Goal: Information Seeking & Learning: Learn about a topic

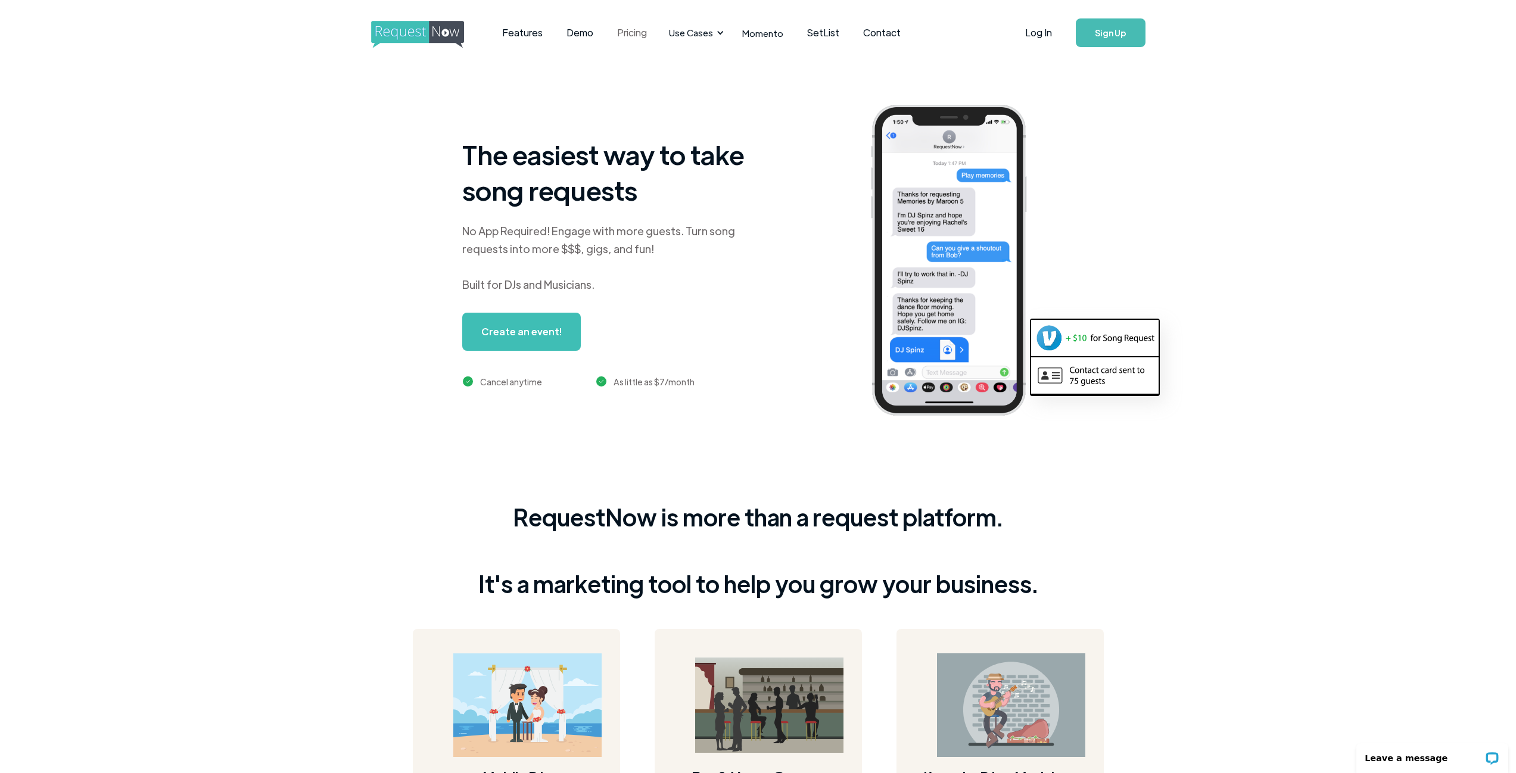
click at [628, 32] on link "Pricing" at bounding box center [632, 32] width 54 height 37
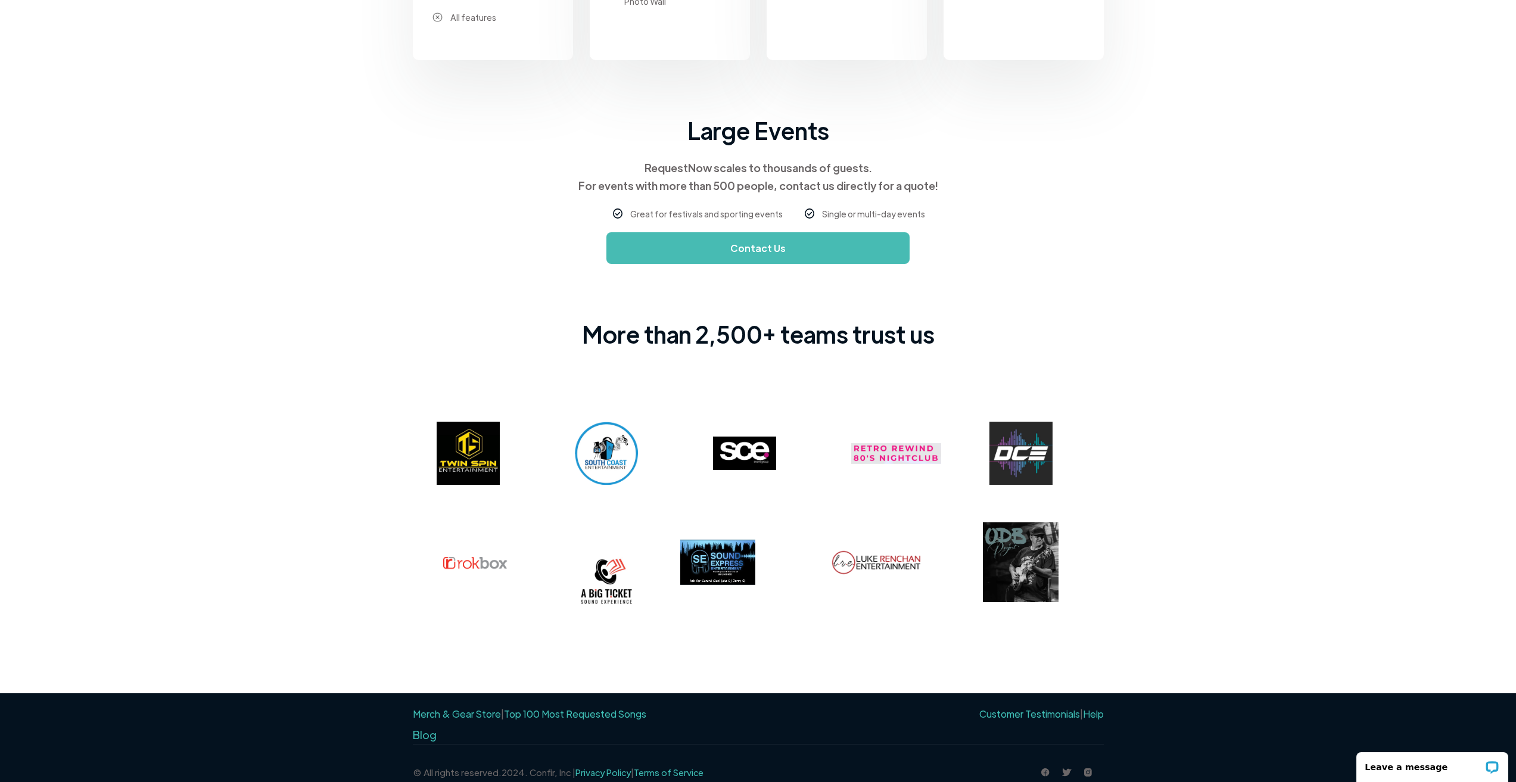
scroll to position [655, 0]
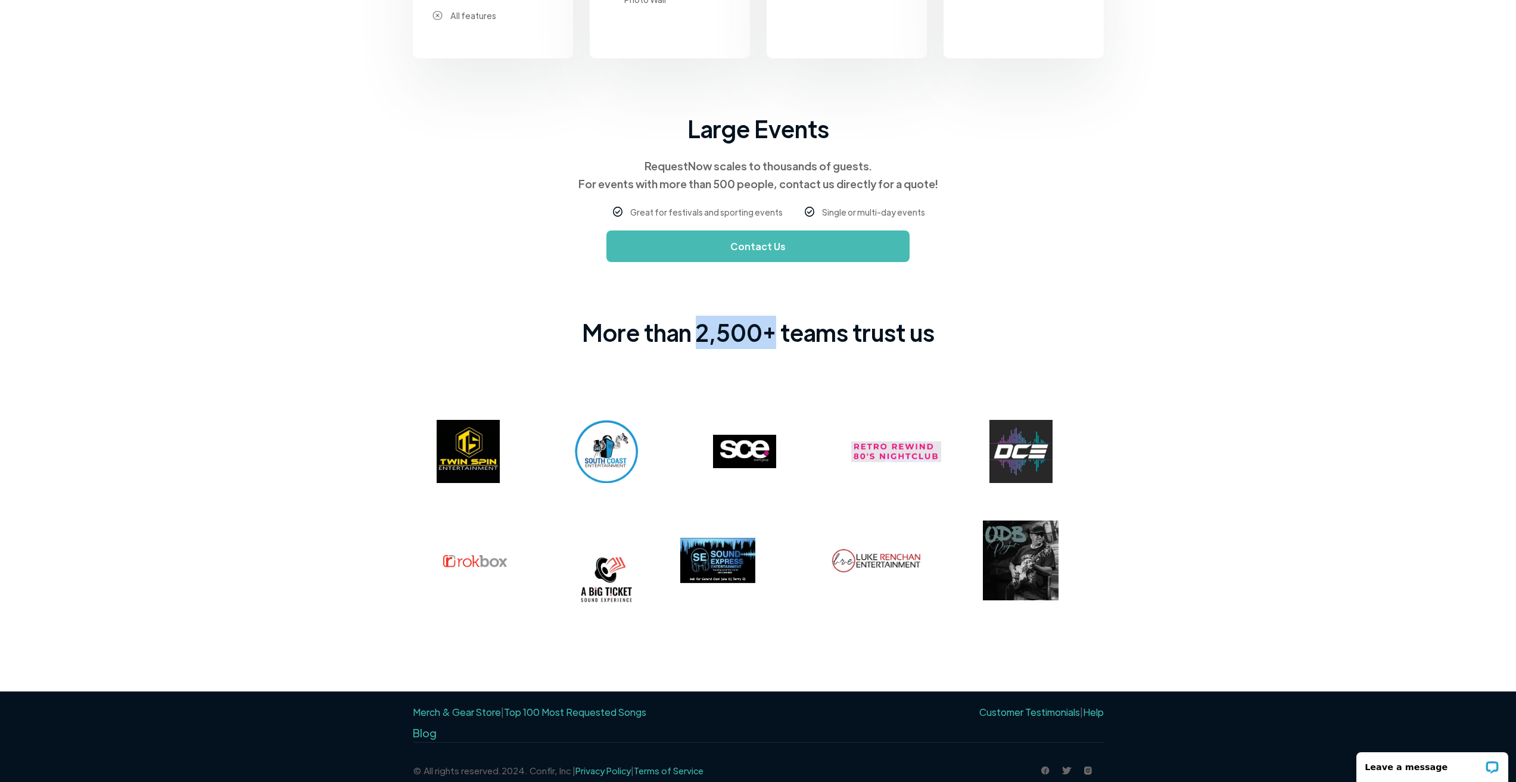
drag, startPoint x: 699, startPoint y: 332, endPoint x: 773, endPoint y: 332, distance: 74.4
click at [773, 332] on div "More than 2,500+ teams trust us" at bounding box center [758, 332] width 353 height 33
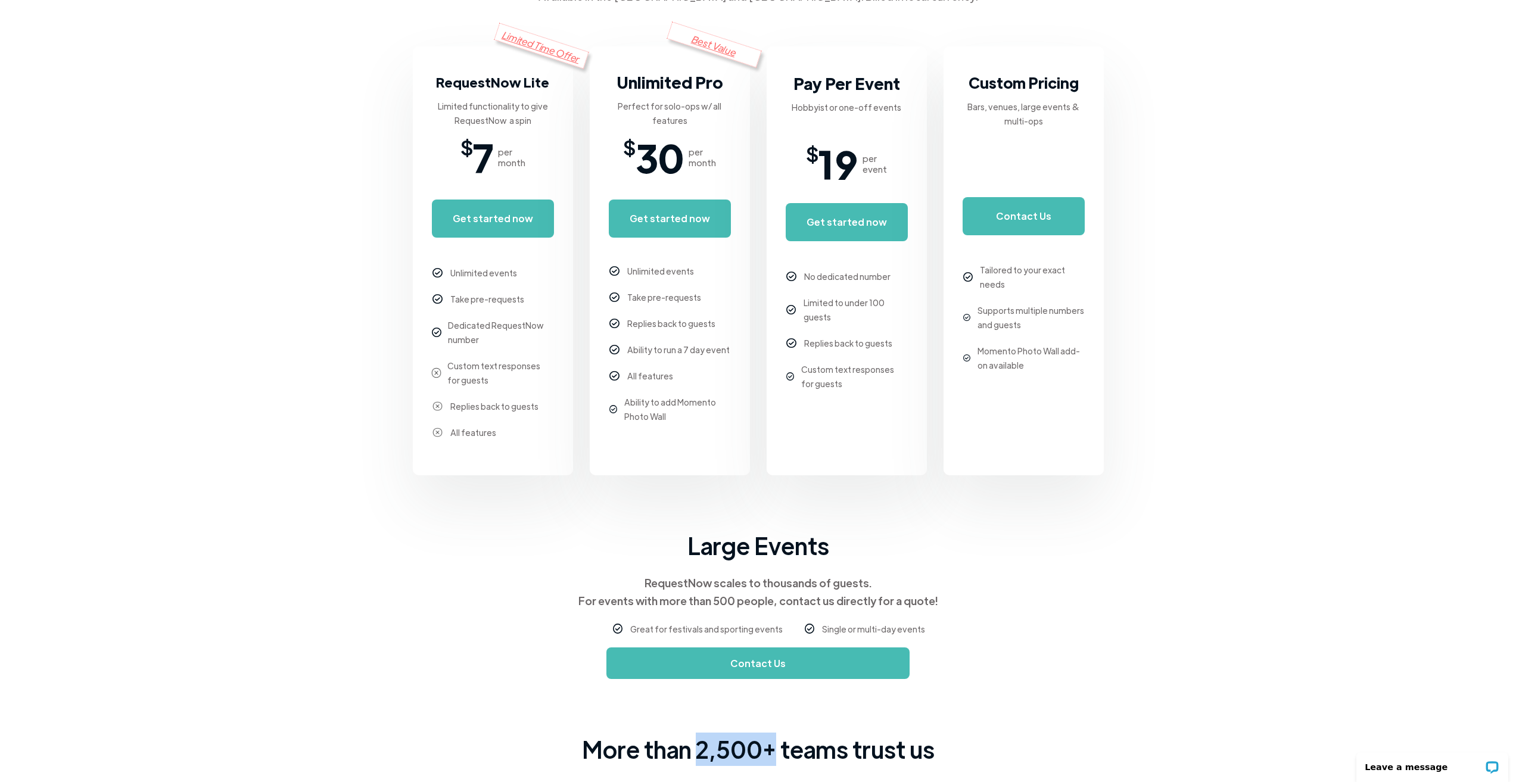
scroll to position [0, 0]
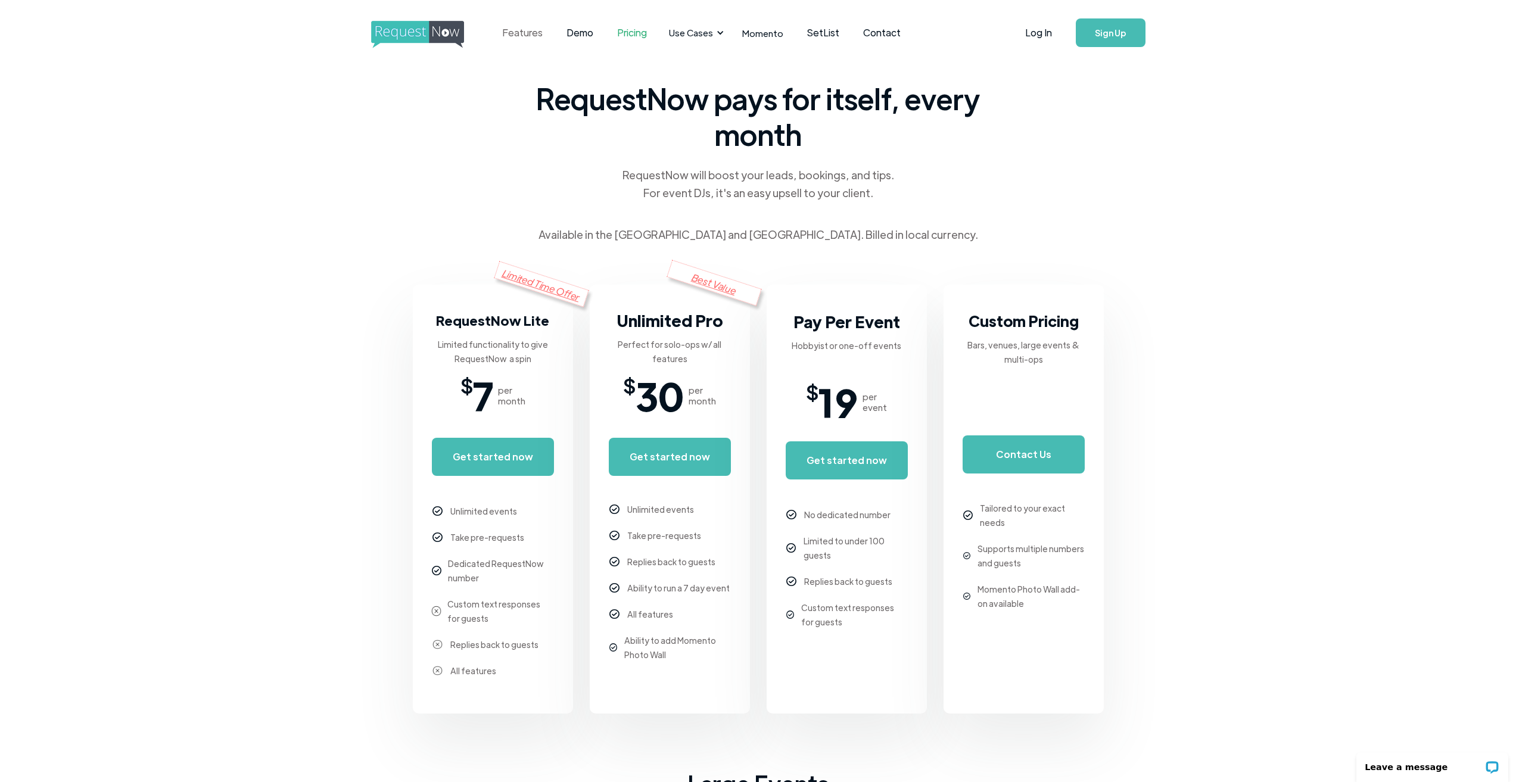
click at [521, 37] on link "Features" at bounding box center [522, 32] width 64 height 37
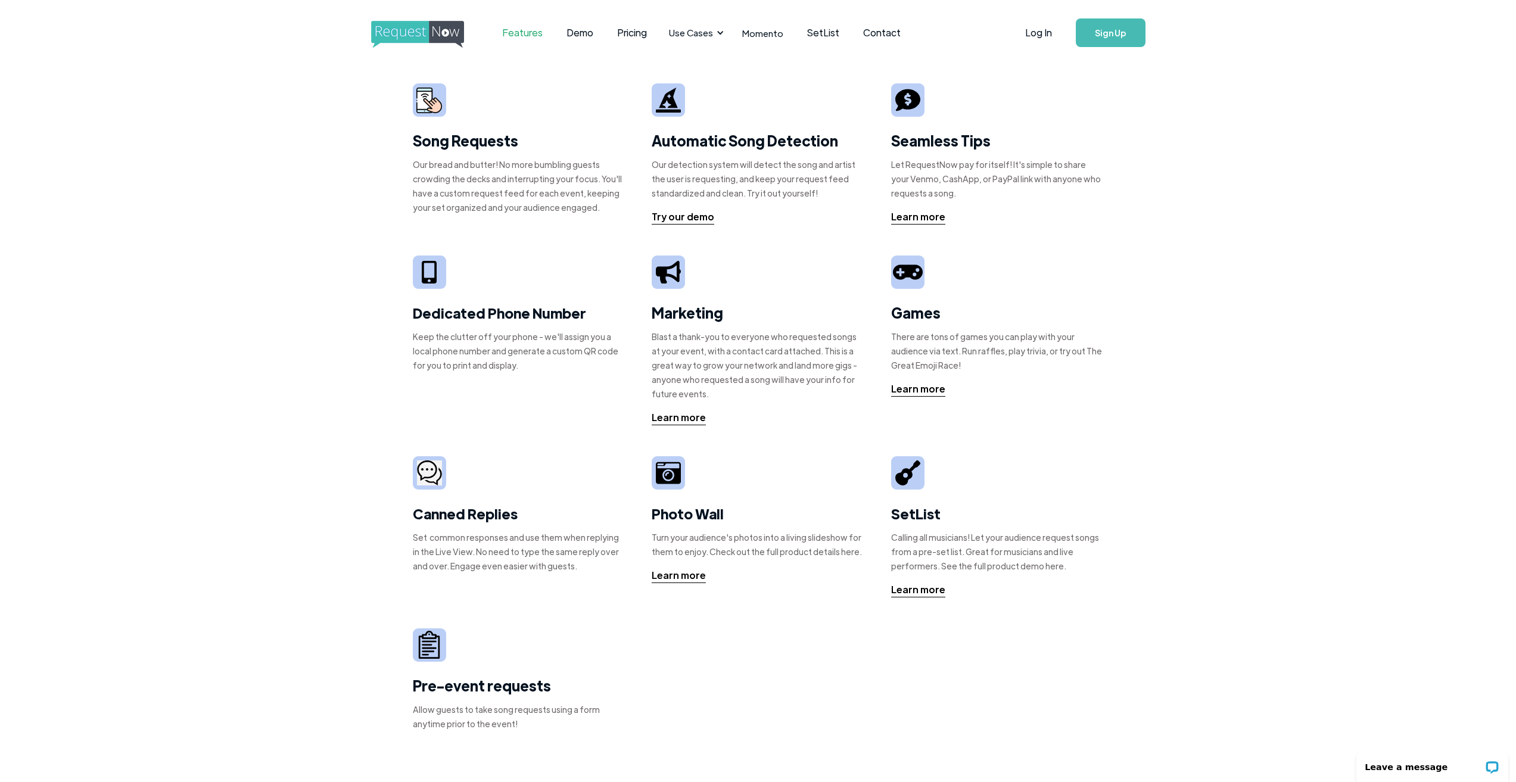
click at [534, 36] on link "Features" at bounding box center [522, 32] width 64 height 37
click at [587, 35] on link "Demo" at bounding box center [579, 32] width 51 height 37
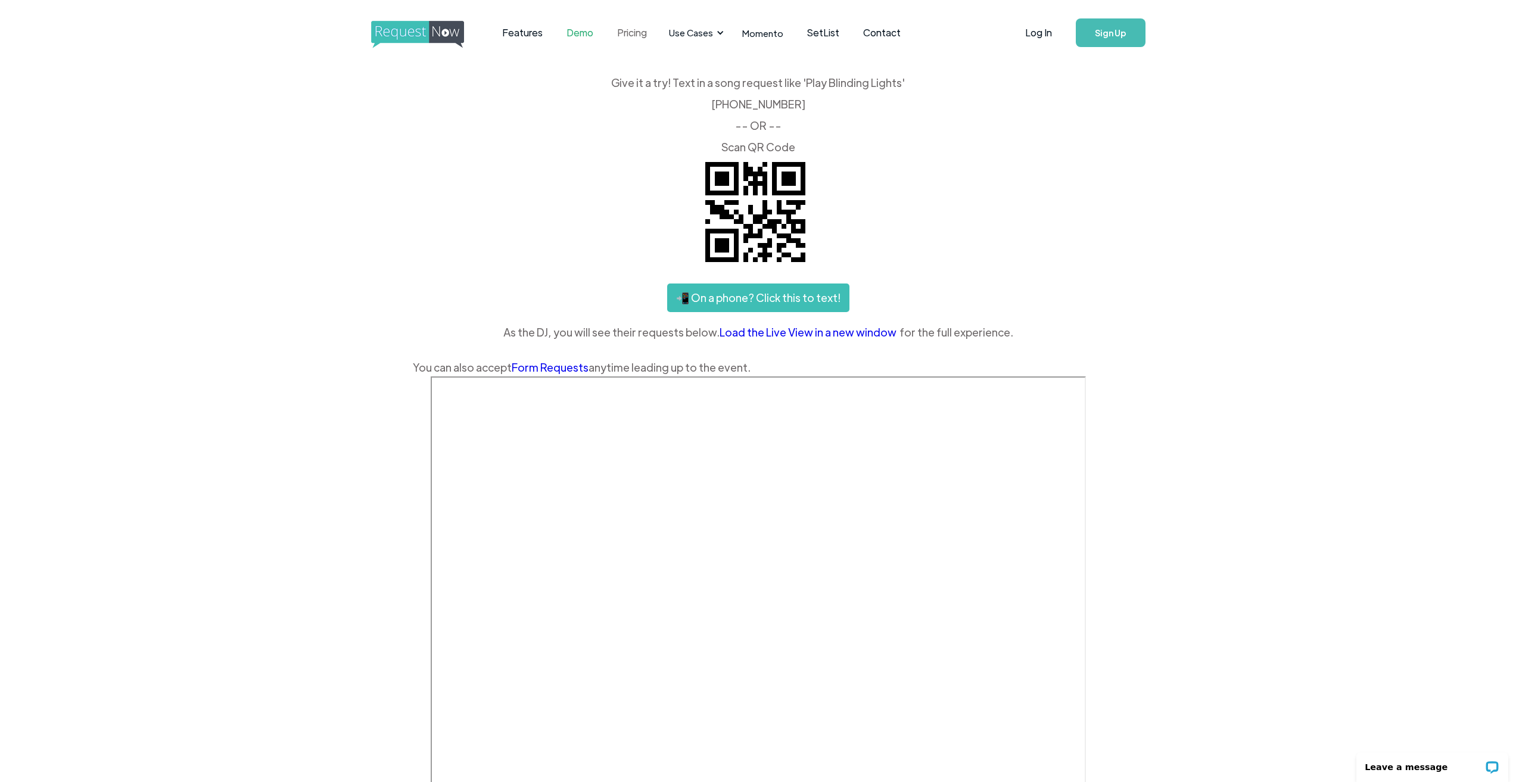
click at [632, 35] on link "Pricing" at bounding box center [632, 32] width 54 height 37
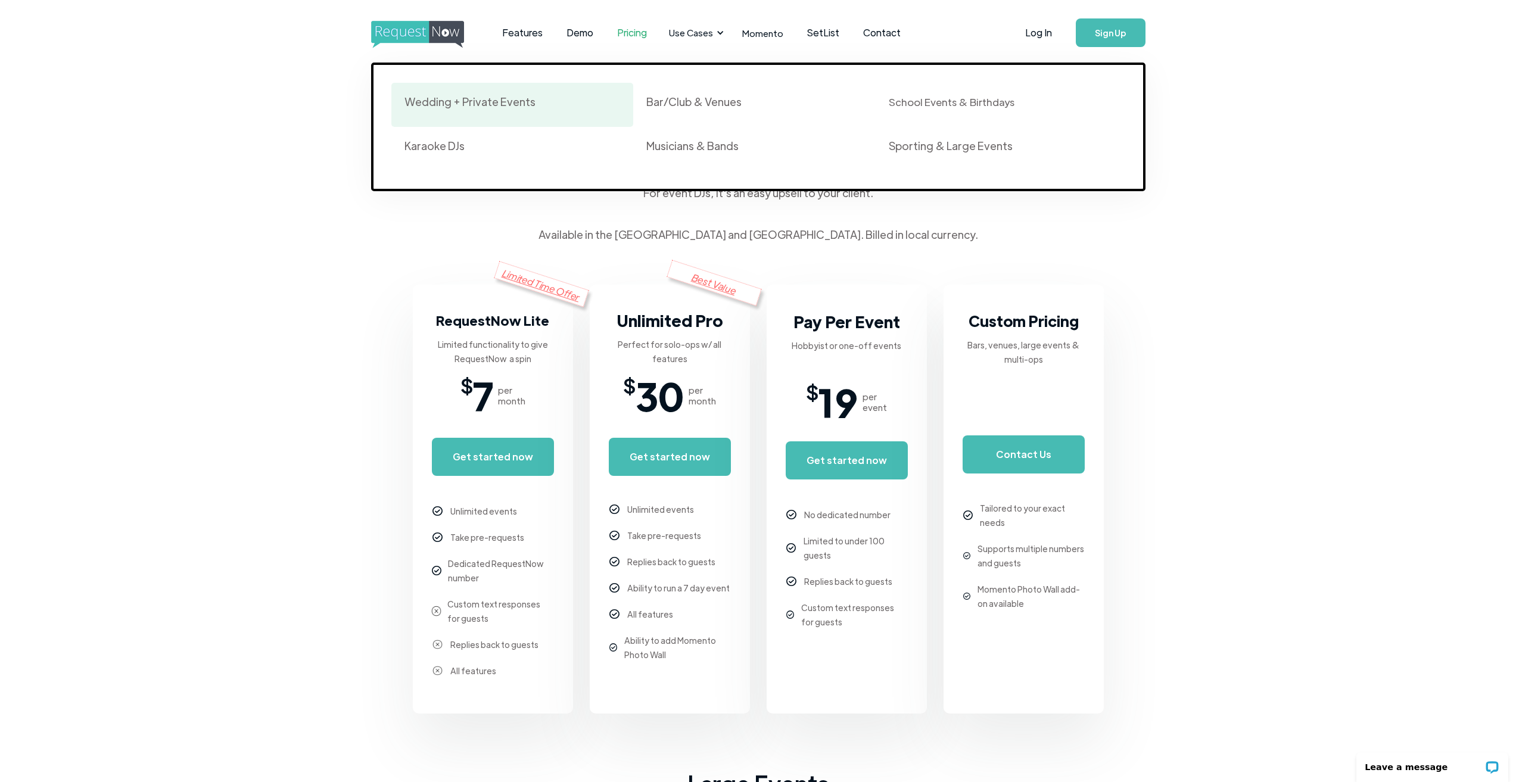
click at [507, 101] on div "Wedding + Private Events" at bounding box center [469, 102] width 131 height 14
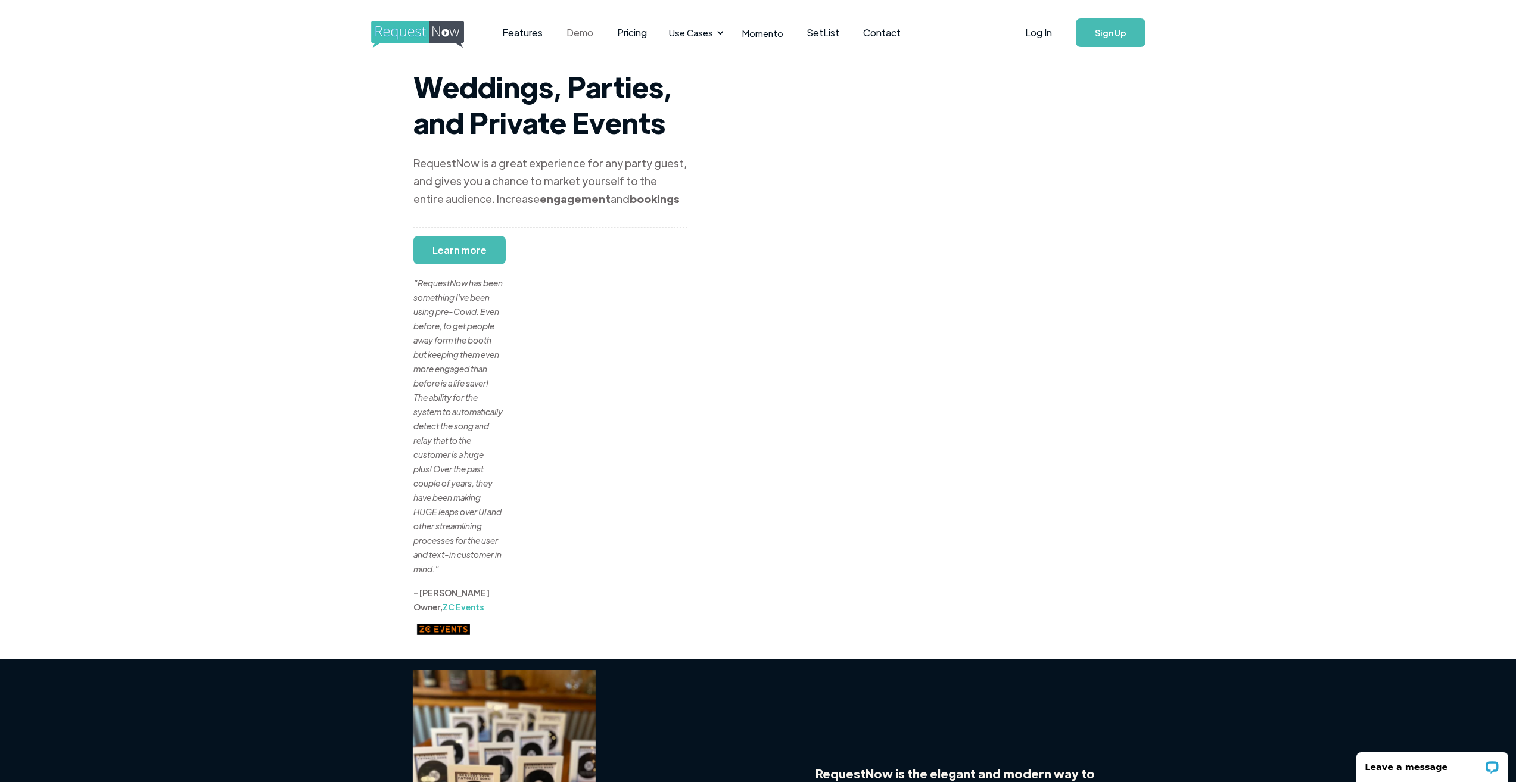
click at [587, 26] on link "Demo" at bounding box center [579, 32] width 51 height 37
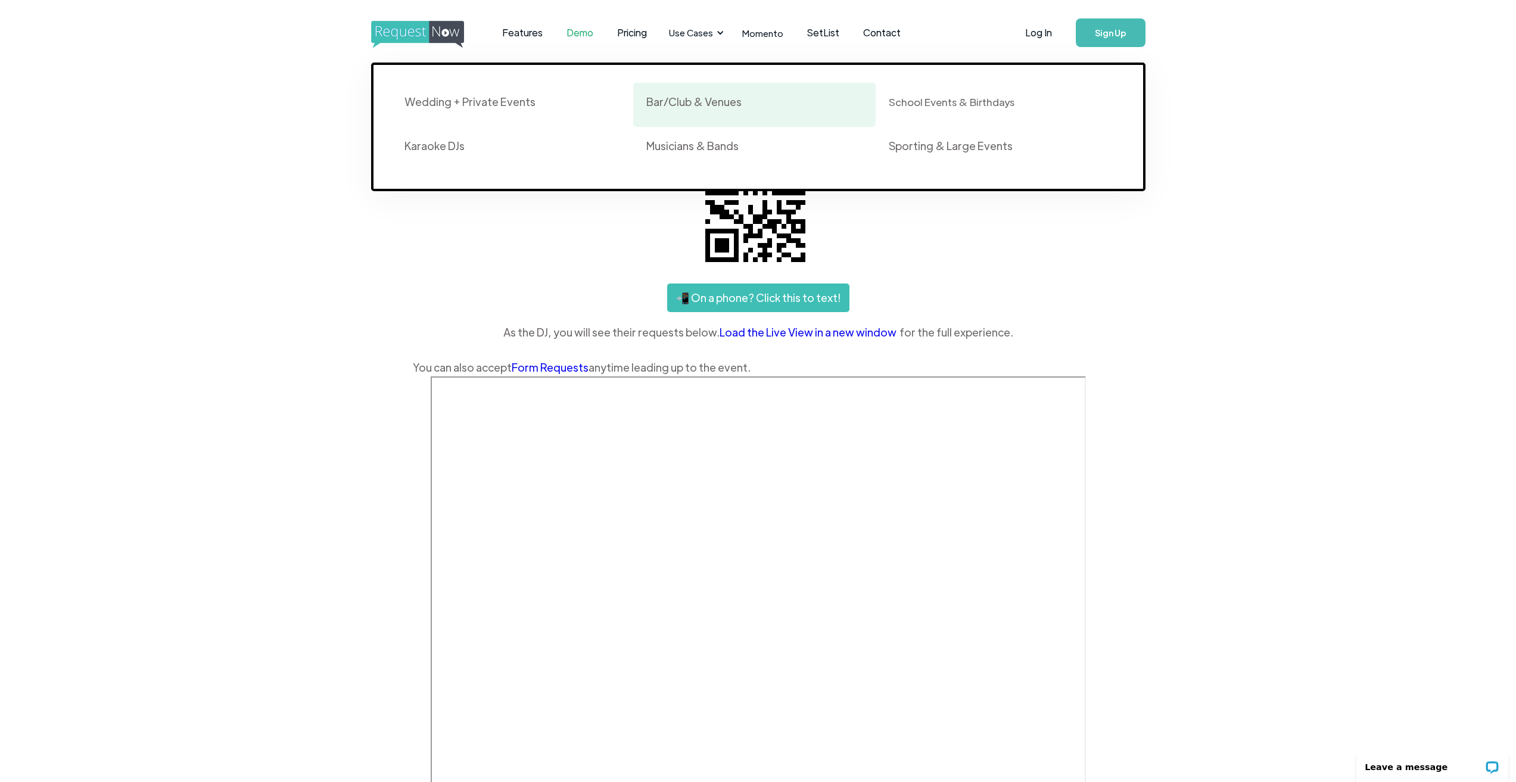
click at [703, 113] on div "Bar/Club & Venues" at bounding box center [754, 105] width 216 height 20
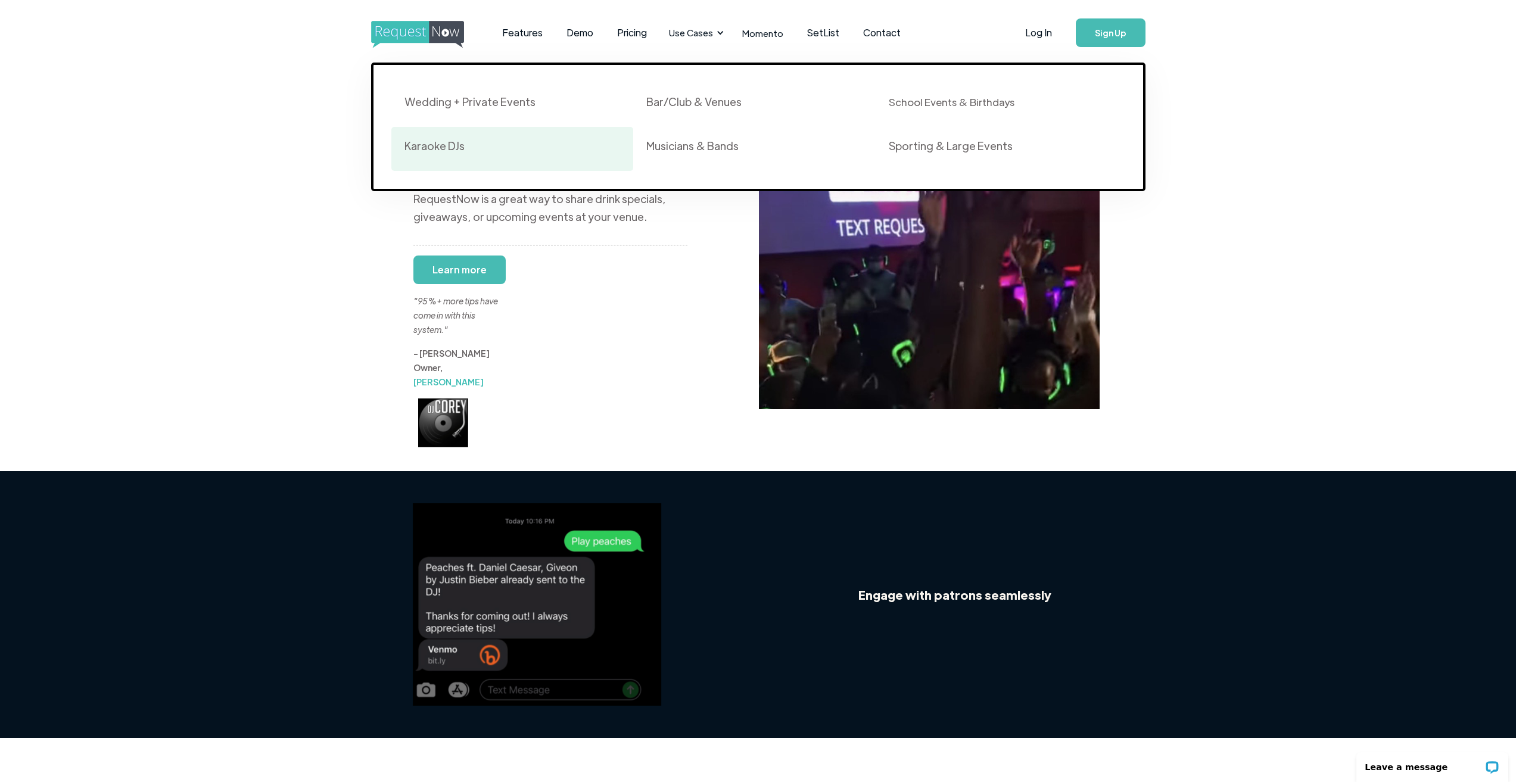
click at [489, 148] on div "Karaoke DJs" at bounding box center [512, 149] width 216 height 20
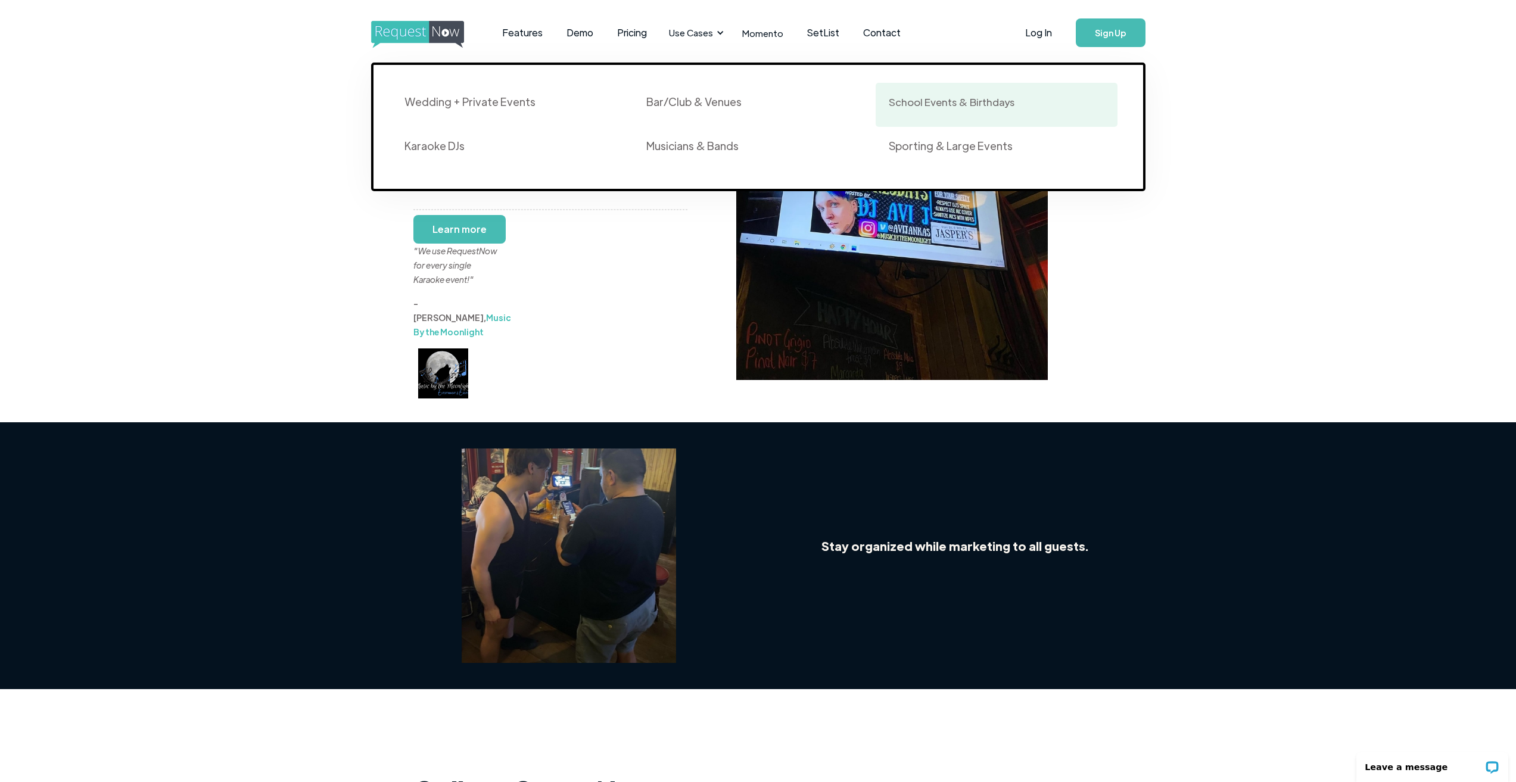
click at [916, 104] on div "School Events & Birthdays" at bounding box center [952, 102] width 126 height 14
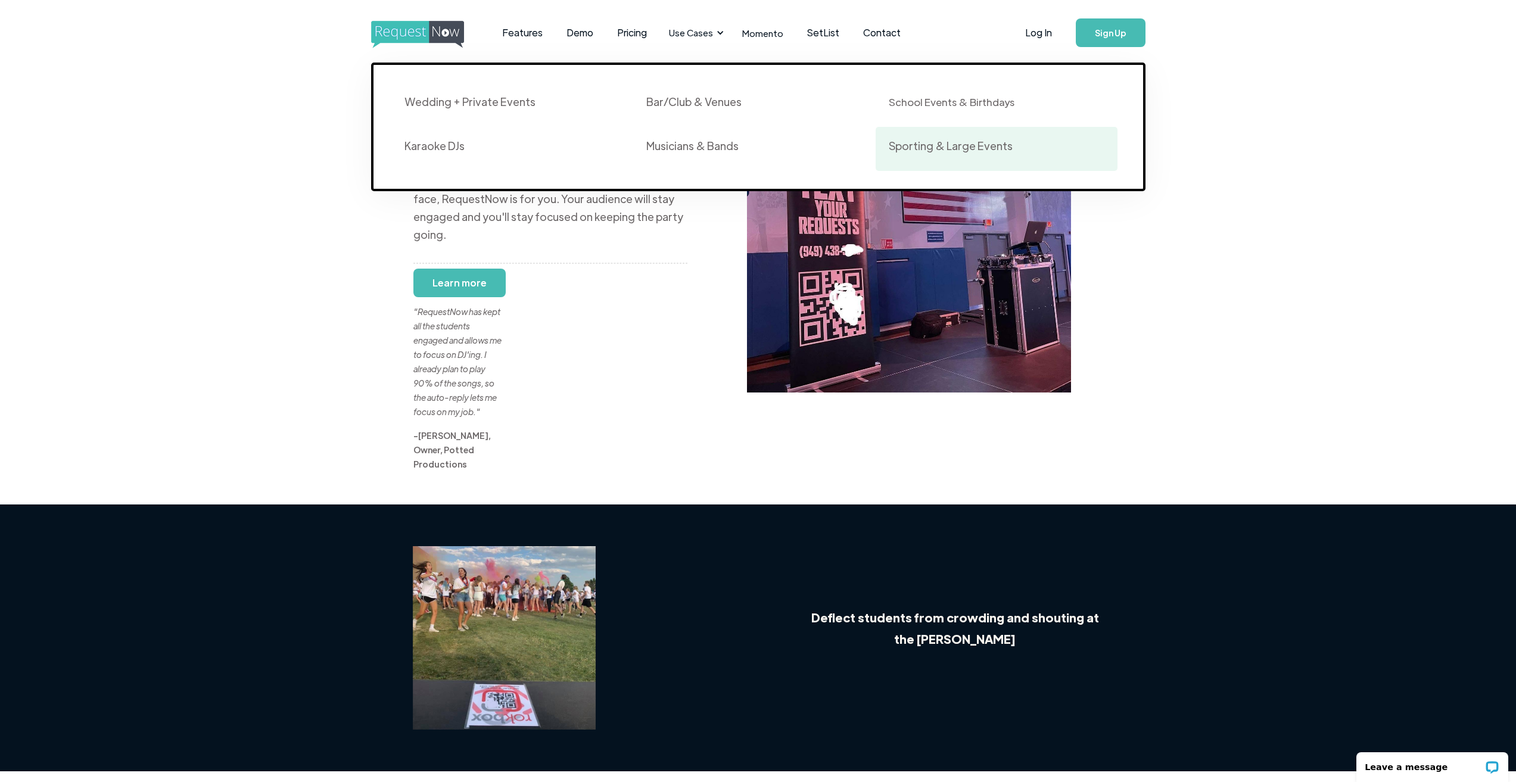
click at [913, 158] on div "Sporting & Large Events" at bounding box center [997, 149] width 216 height 20
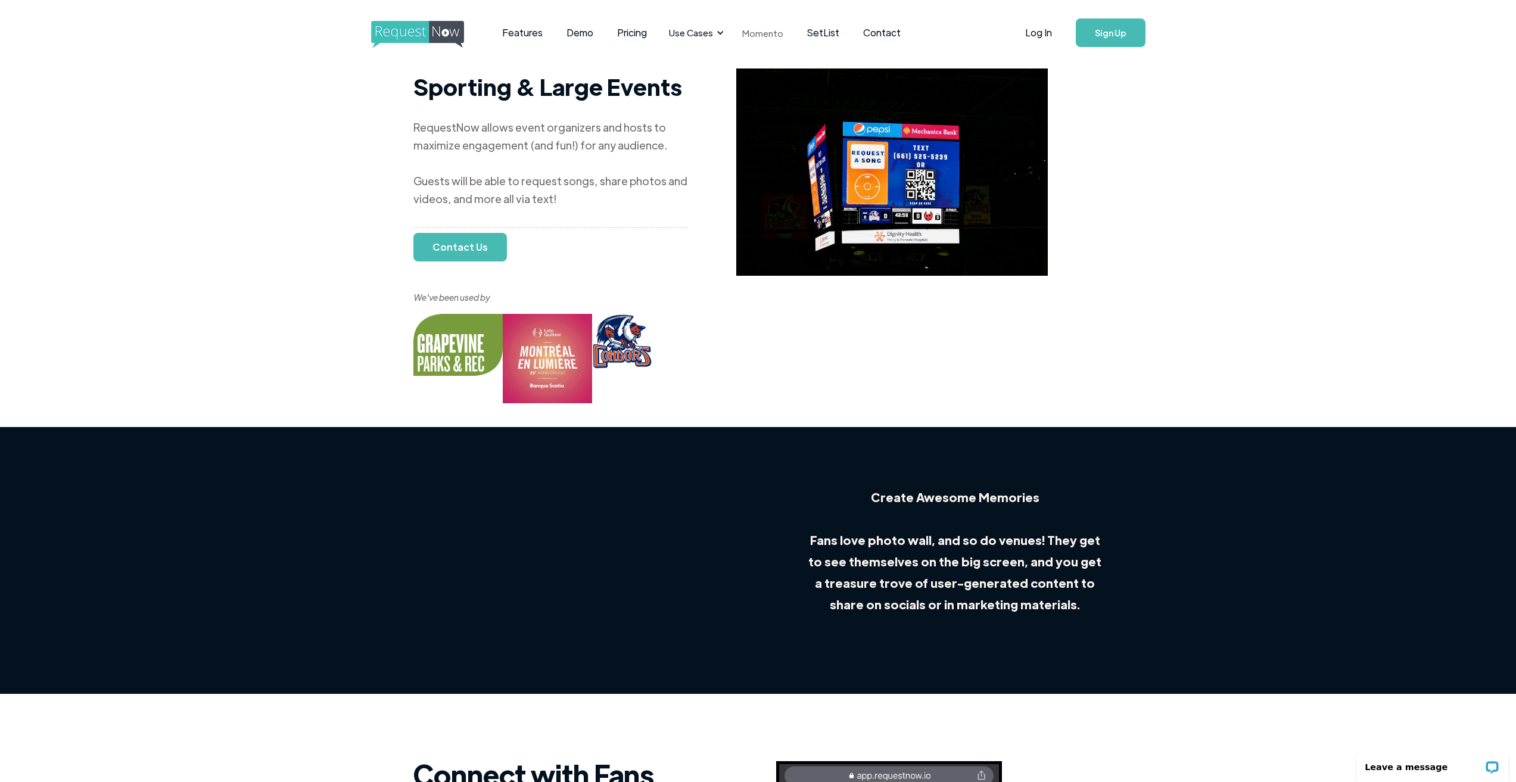
click at [761, 36] on link "Momento" at bounding box center [762, 32] width 65 height 35
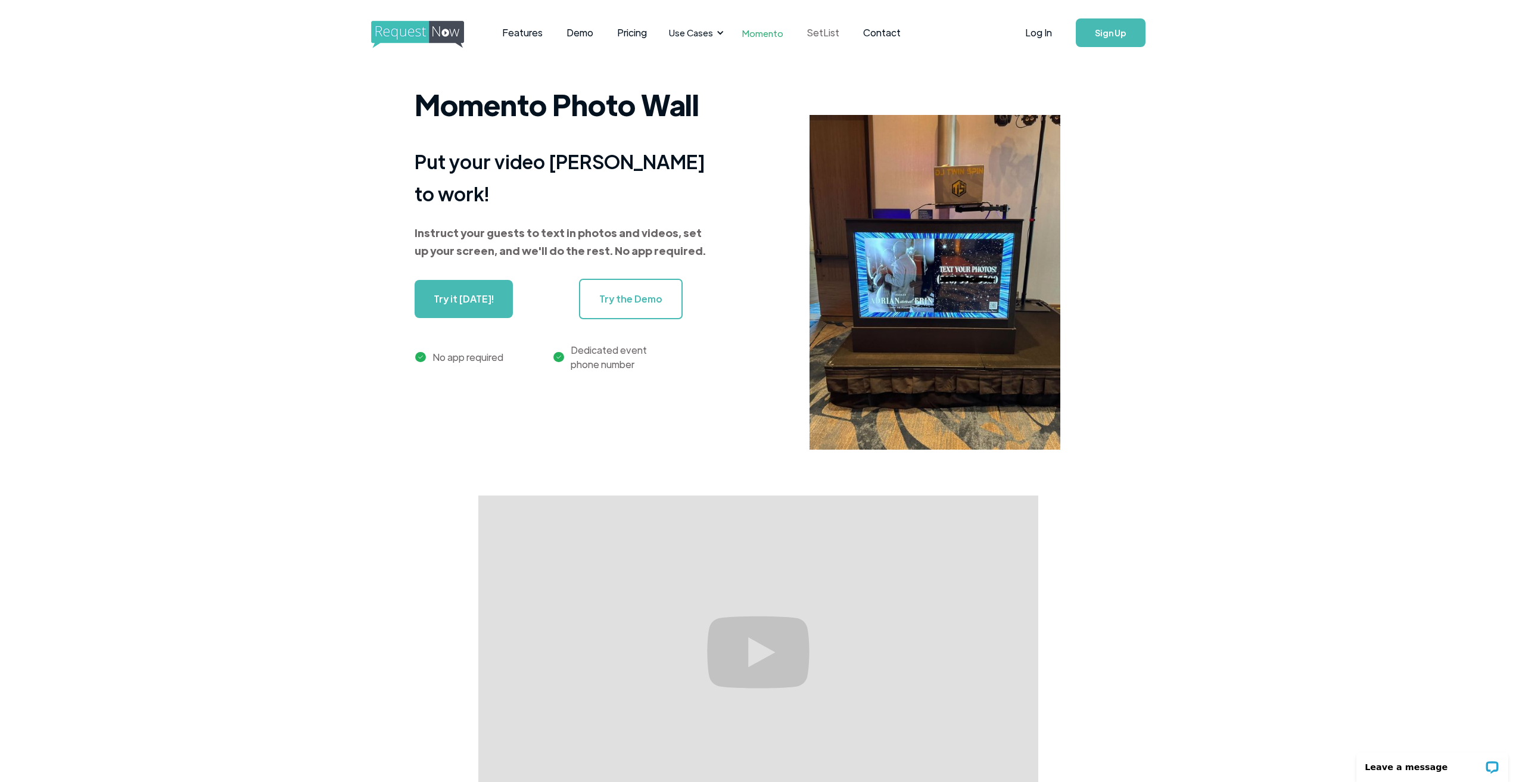
click at [815, 35] on link "SetList" at bounding box center [823, 32] width 56 height 37
click at [817, 35] on link "SetList" at bounding box center [823, 32] width 56 height 37
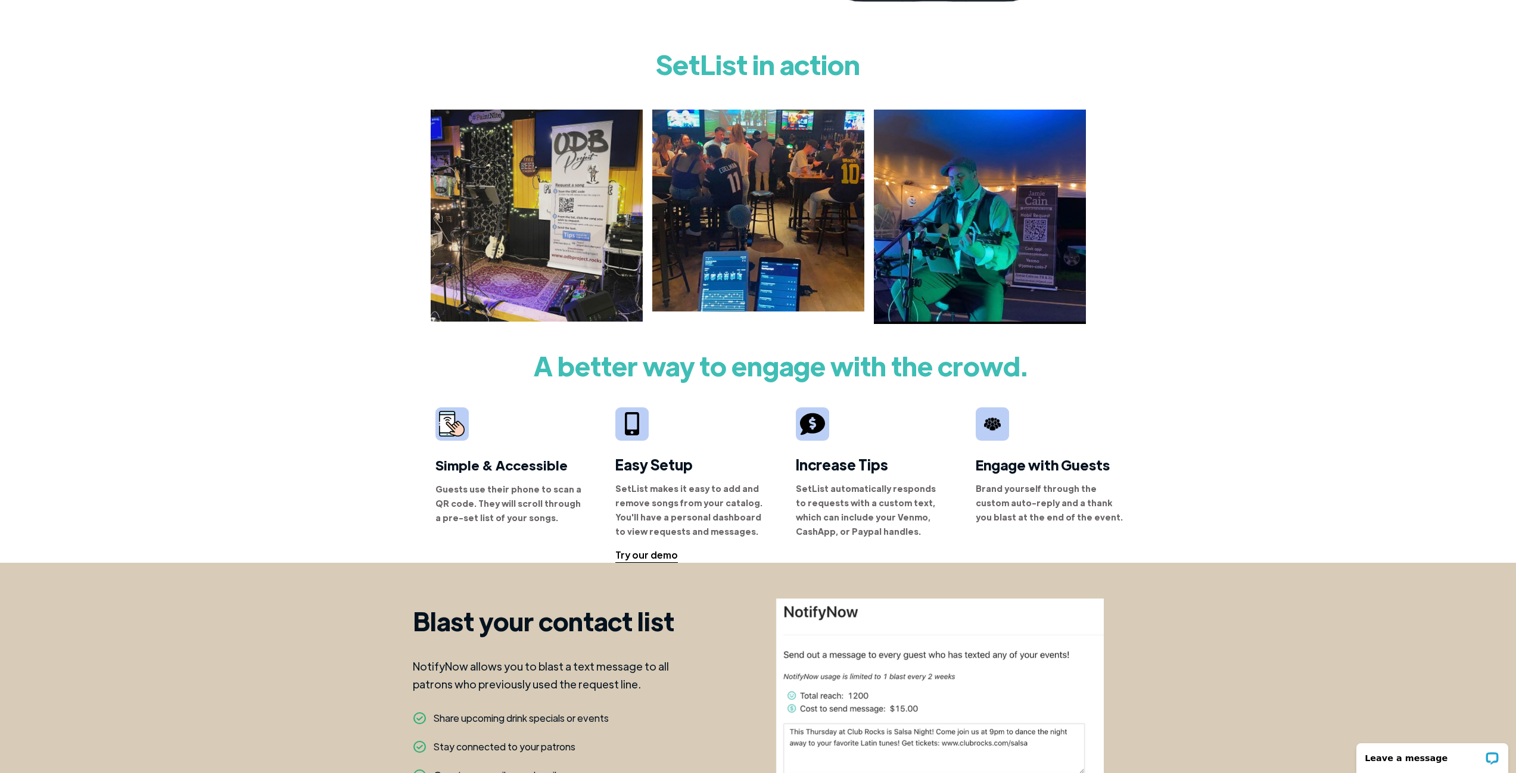
scroll to position [536, 0]
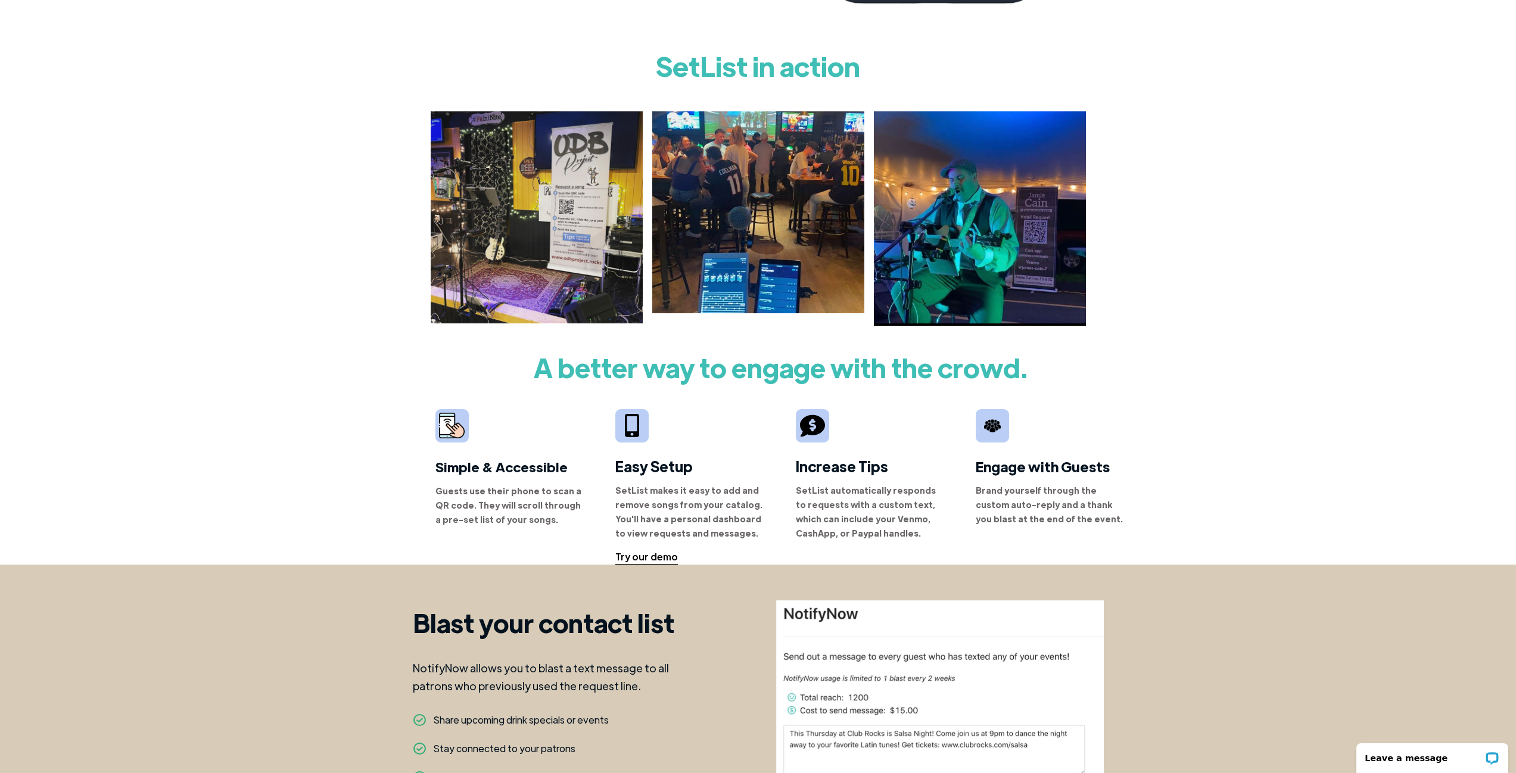
drag, startPoint x: 329, startPoint y: 188, endPoint x: 308, endPoint y: 171, distance: 27.1
click at [308, 171] on div "SetList in action" at bounding box center [758, 183] width 1516 height 283
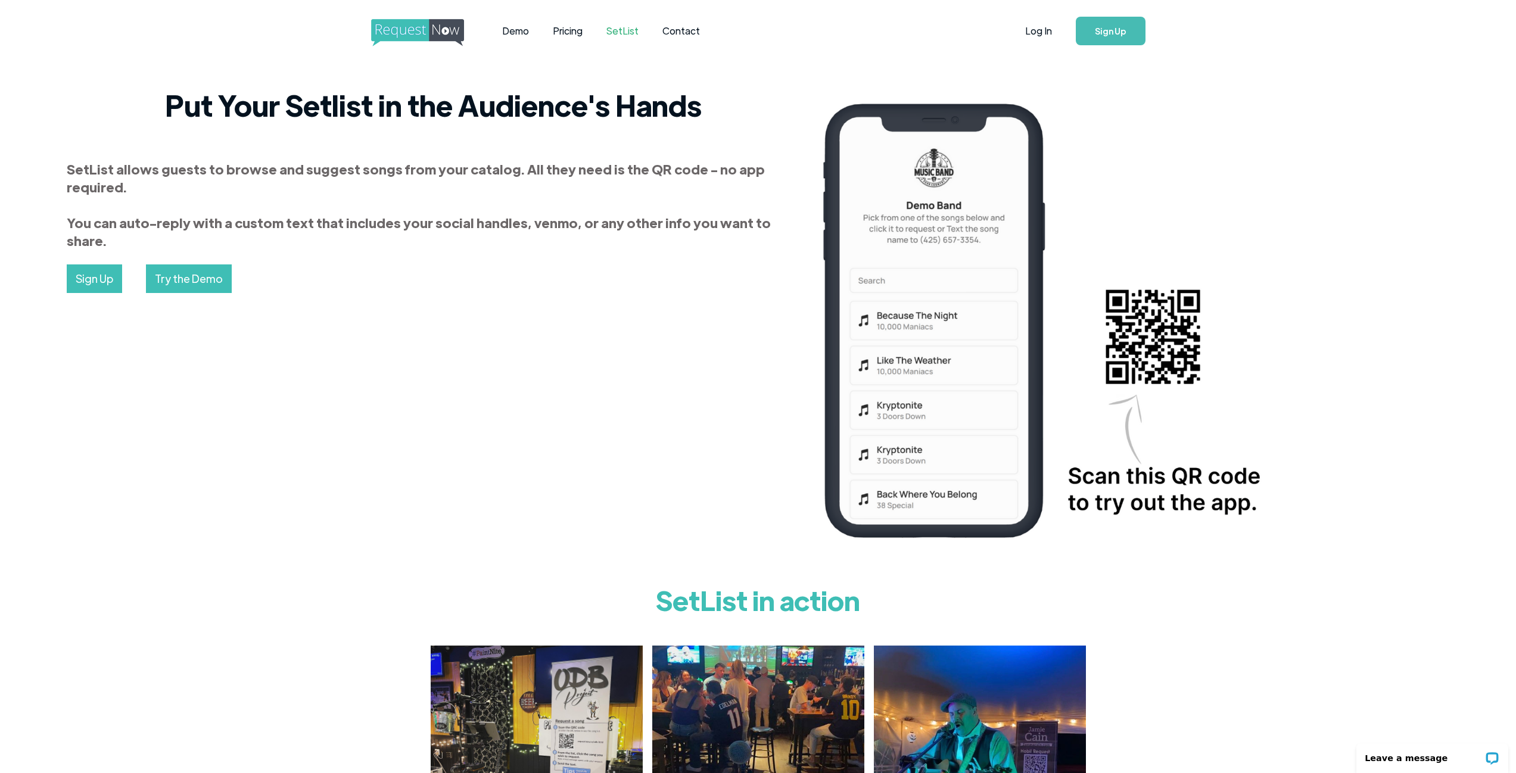
scroll to position [0, 0]
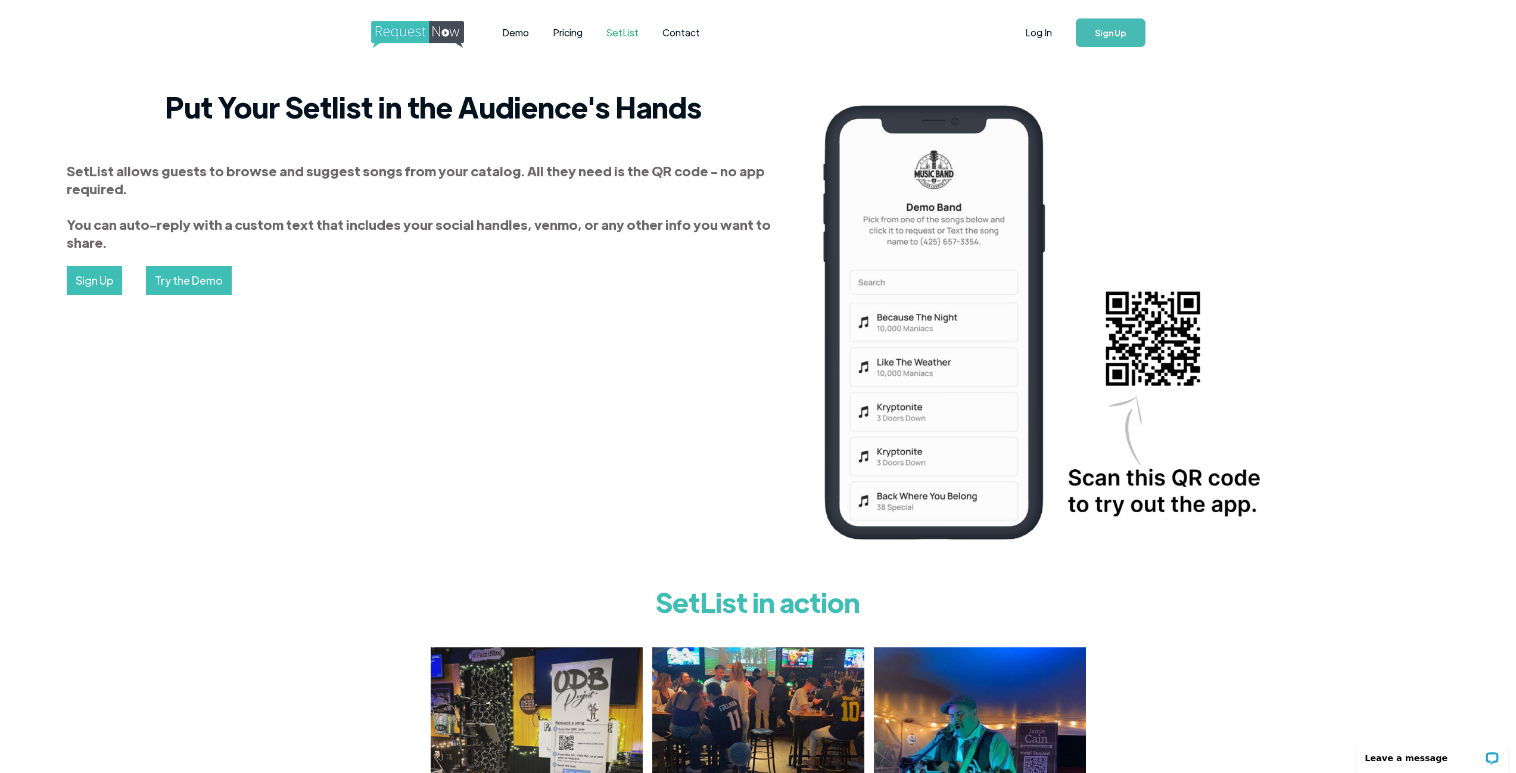
drag, startPoint x: 381, startPoint y: 288, endPoint x: 296, endPoint y: 369, distance: 117.5
click at [296, 369] on div "Put Your Setlist in the Audience's Hands SetList allows guests to browse and su…" at bounding box center [805, 326] width 1489 height 474
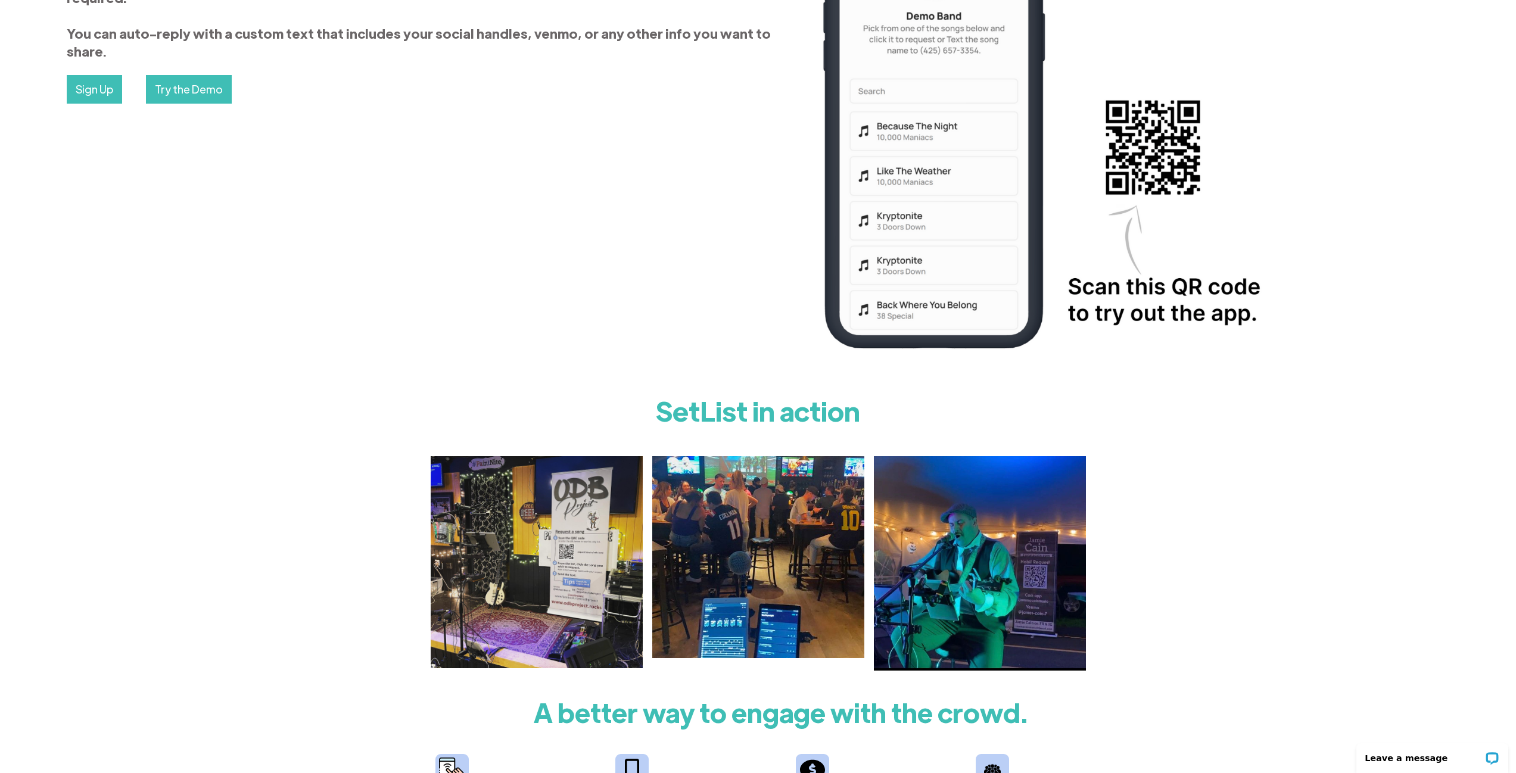
scroll to position [238, 0]
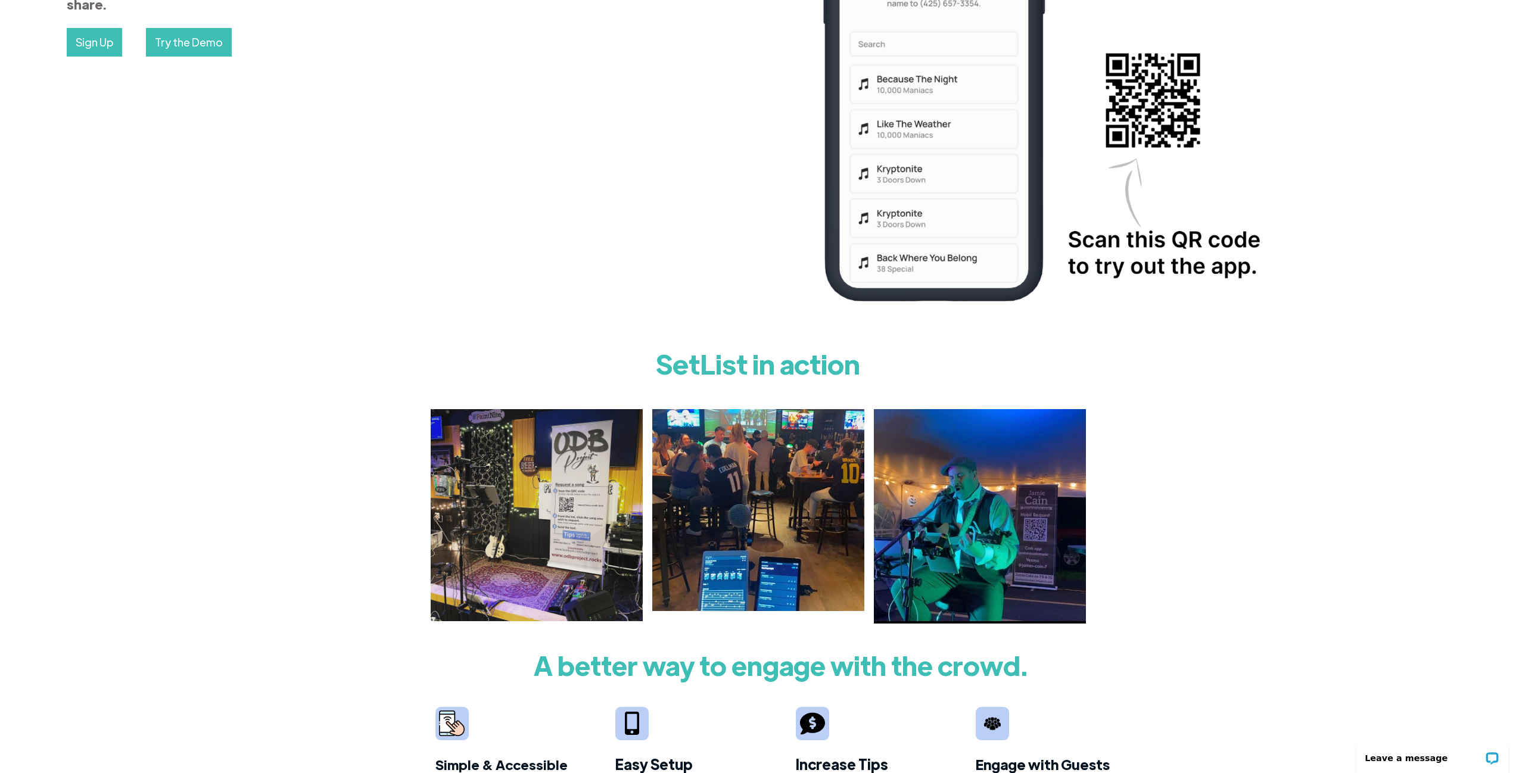
drag, startPoint x: 298, startPoint y: 368, endPoint x: 303, endPoint y: 275, distance: 93.6
click at [303, 275] on div "Put Your Setlist in the Audience's Hands SetList allows guests to browse and su…" at bounding box center [805, 88] width 1489 height 474
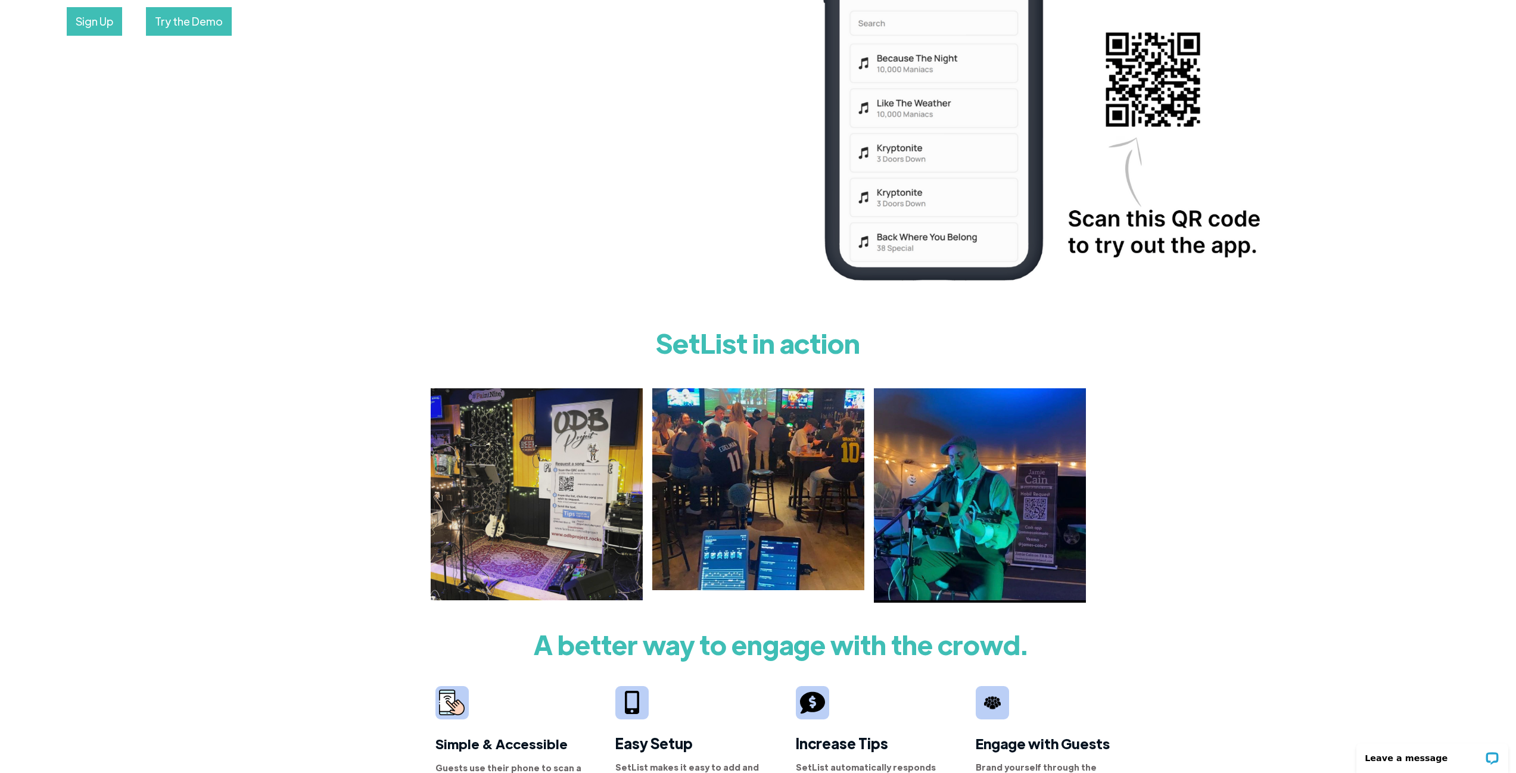
scroll to position [0, 0]
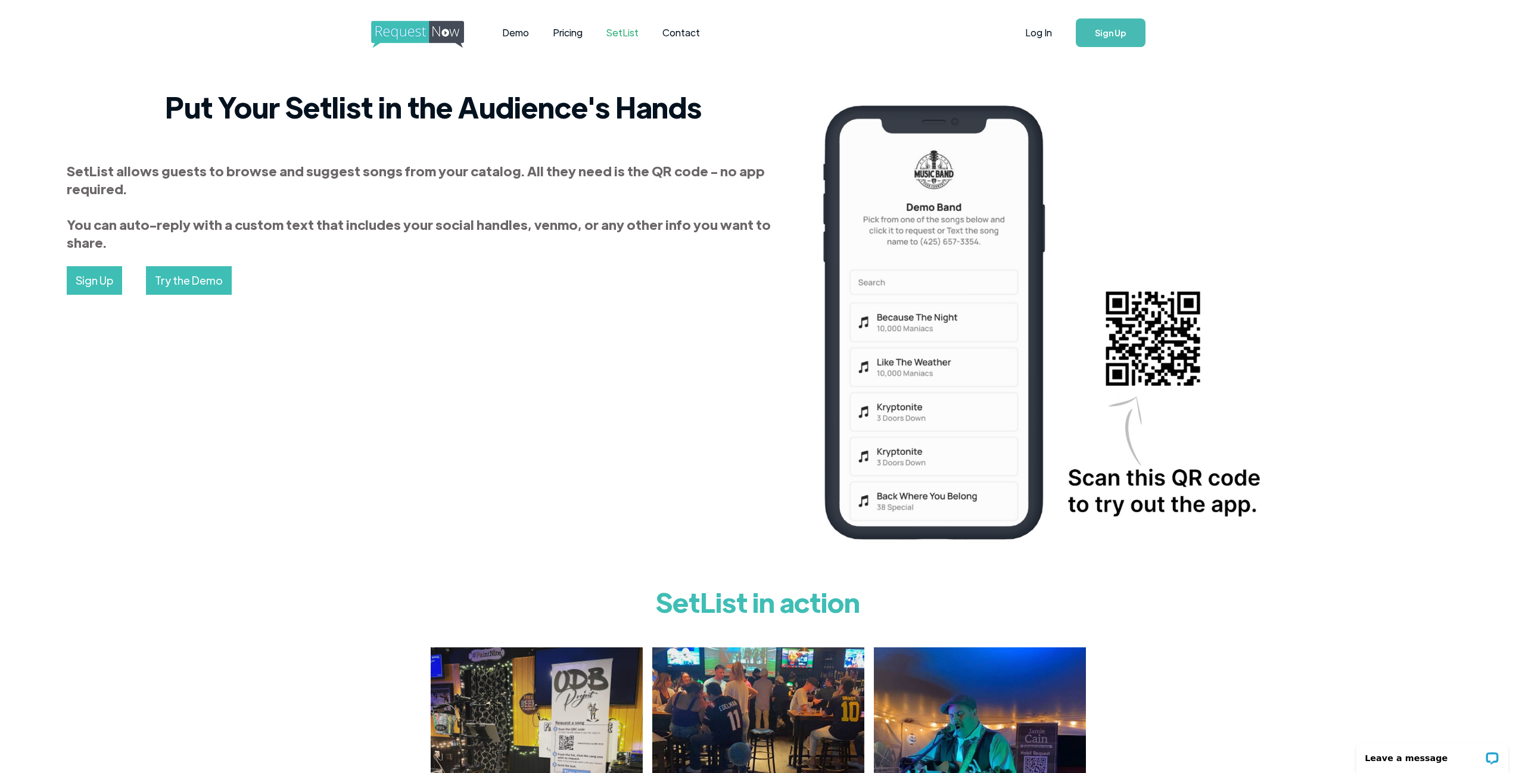
click at [447, 33] on img "home" at bounding box center [428, 34] width 115 height 27
